Goal: Navigation & Orientation: Find specific page/section

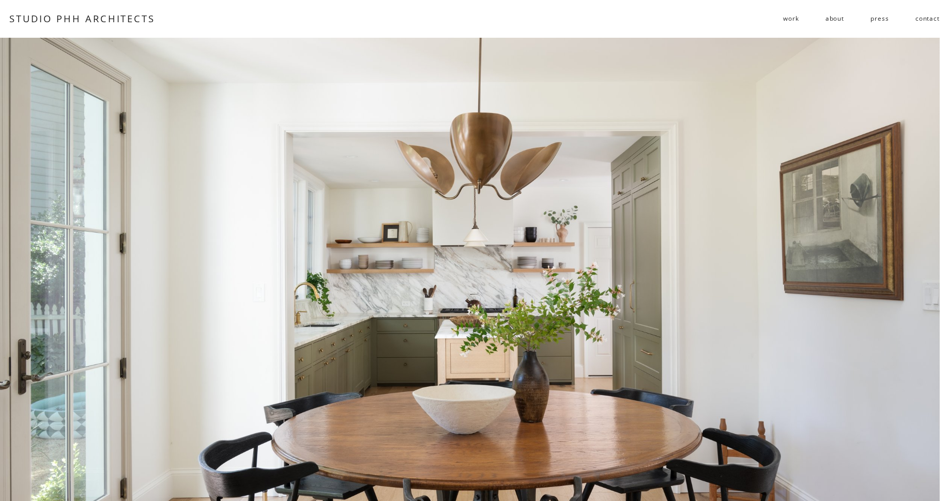
click at [121, 24] on link "STUDIO PHH ARCHITECTS" at bounding box center [82, 18] width 146 height 13
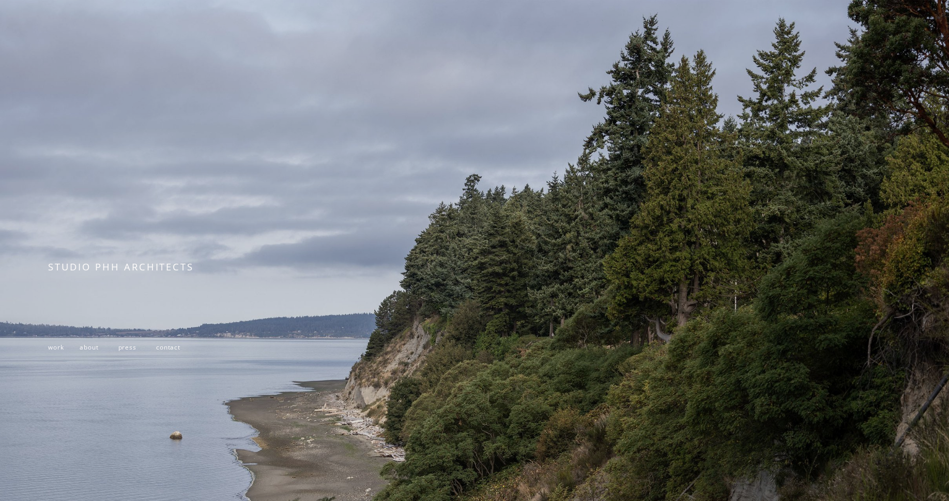
click at [60, 349] on span "work" at bounding box center [56, 347] width 16 height 8
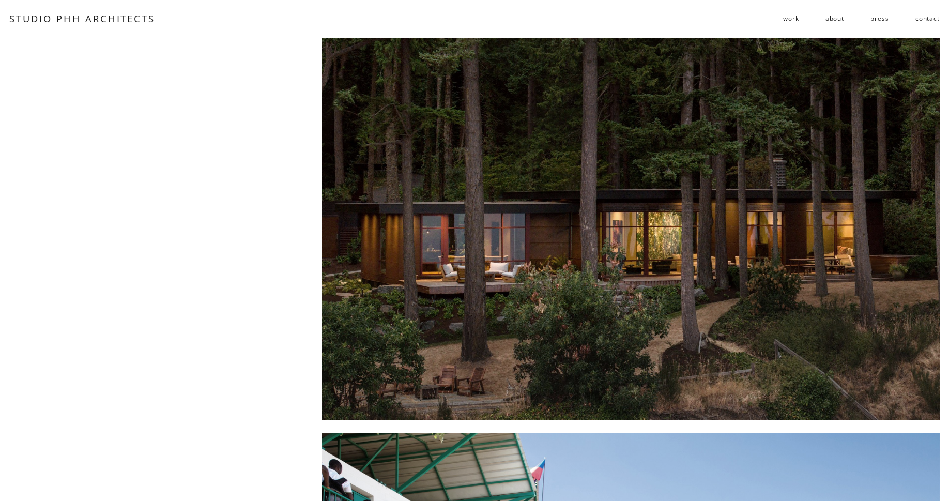
click at [0, 0] on span "residential" at bounding box center [0, 0] width 0 height 0
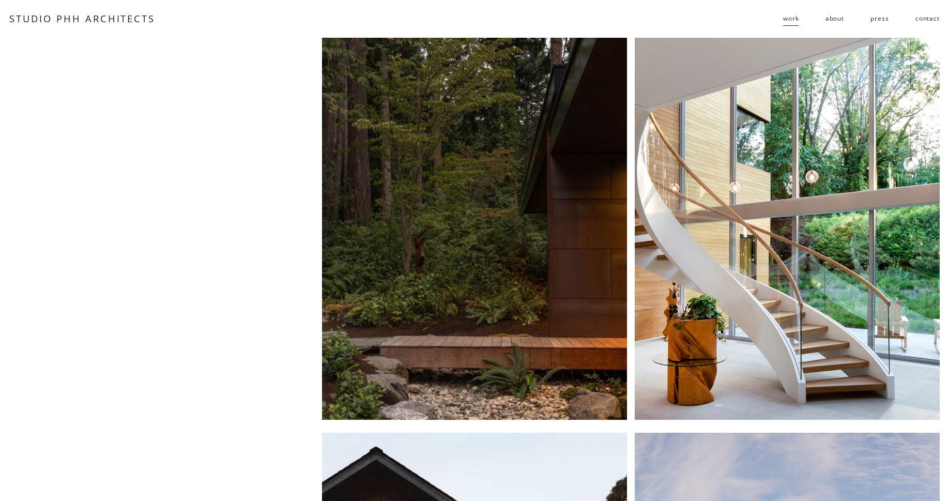
click at [780, 207] on div at bounding box center [787, 229] width 305 height 382
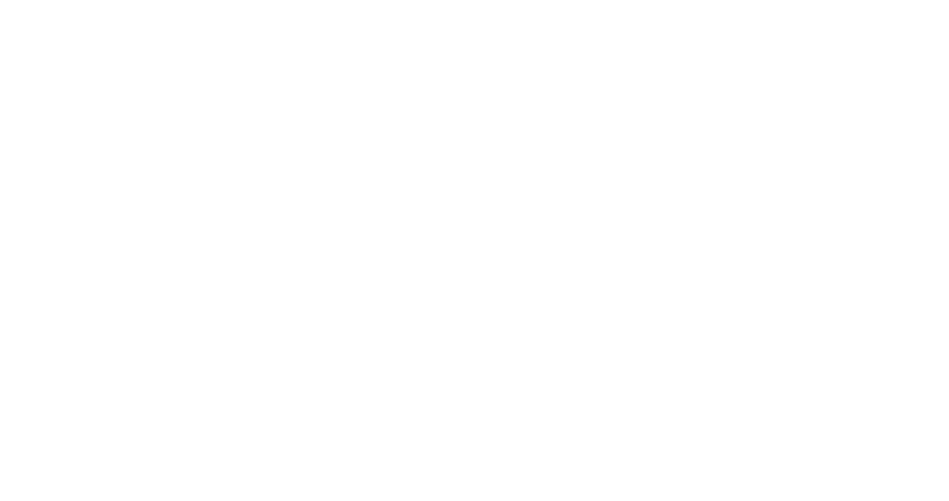
scroll to position [5014, 0]
